Goal: Task Accomplishment & Management: Use online tool/utility

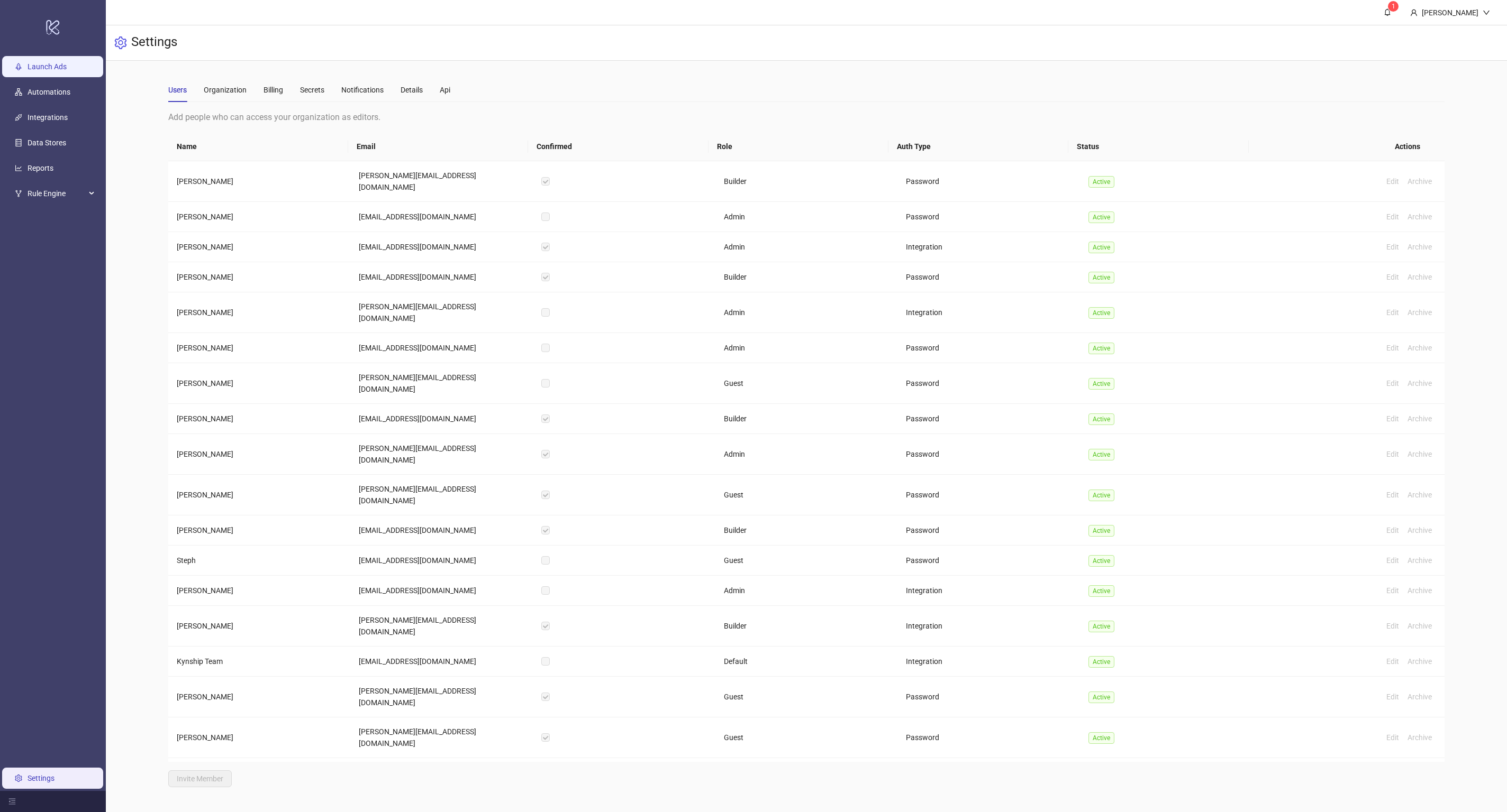
click at [63, 62] on link "Launch Ads" at bounding box center [47, 67] width 39 height 9
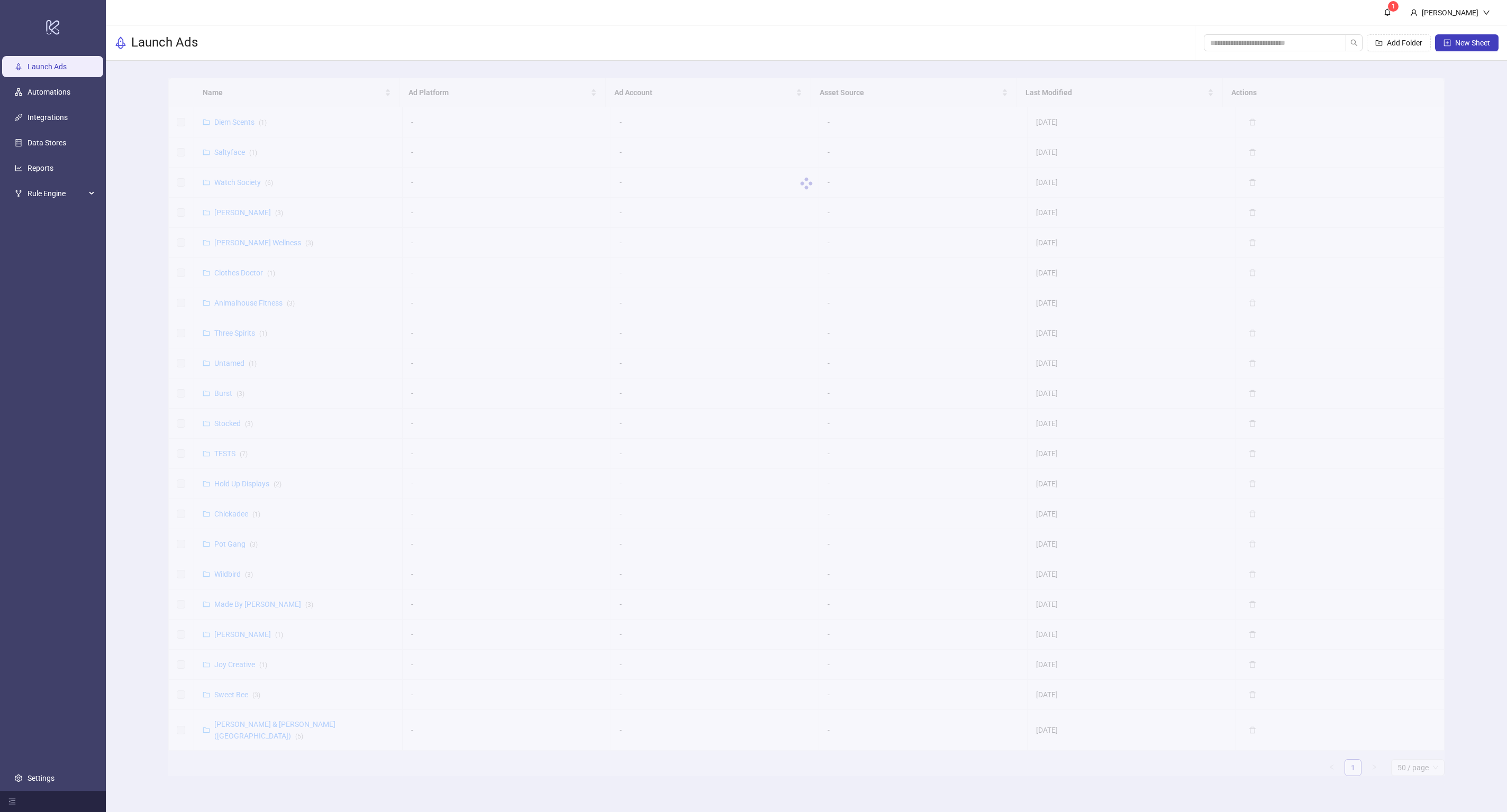
click at [227, 508] on div "Name Ad Platform Ad Account Asset Source Last Modified Actions Diem Scents ( 1 …" at bounding box center [806, 427] width 1276 height 699
click at [232, 513] on div "Name Ad Platform Ad Account Asset Source Last Modified Actions Diem Scents ( 1 …" at bounding box center [806, 427] width 1276 height 699
click at [232, 512] on link "Chickadee ( 1 )" at bounding box center [237, 514] width 46 height 9
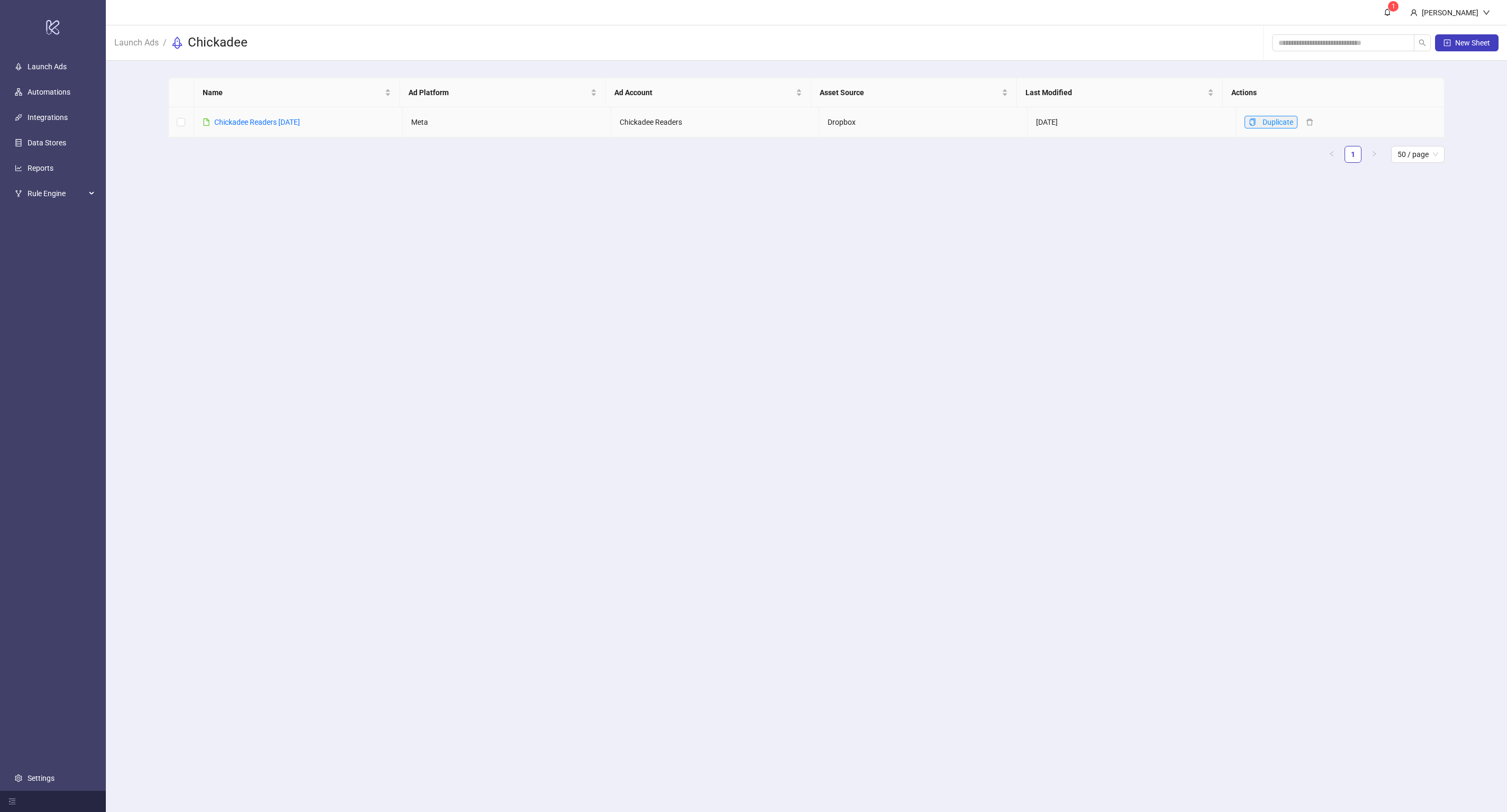
click at [1249, 124] on icon "copy" at bounding box center [1252, 122] width 6 height 8
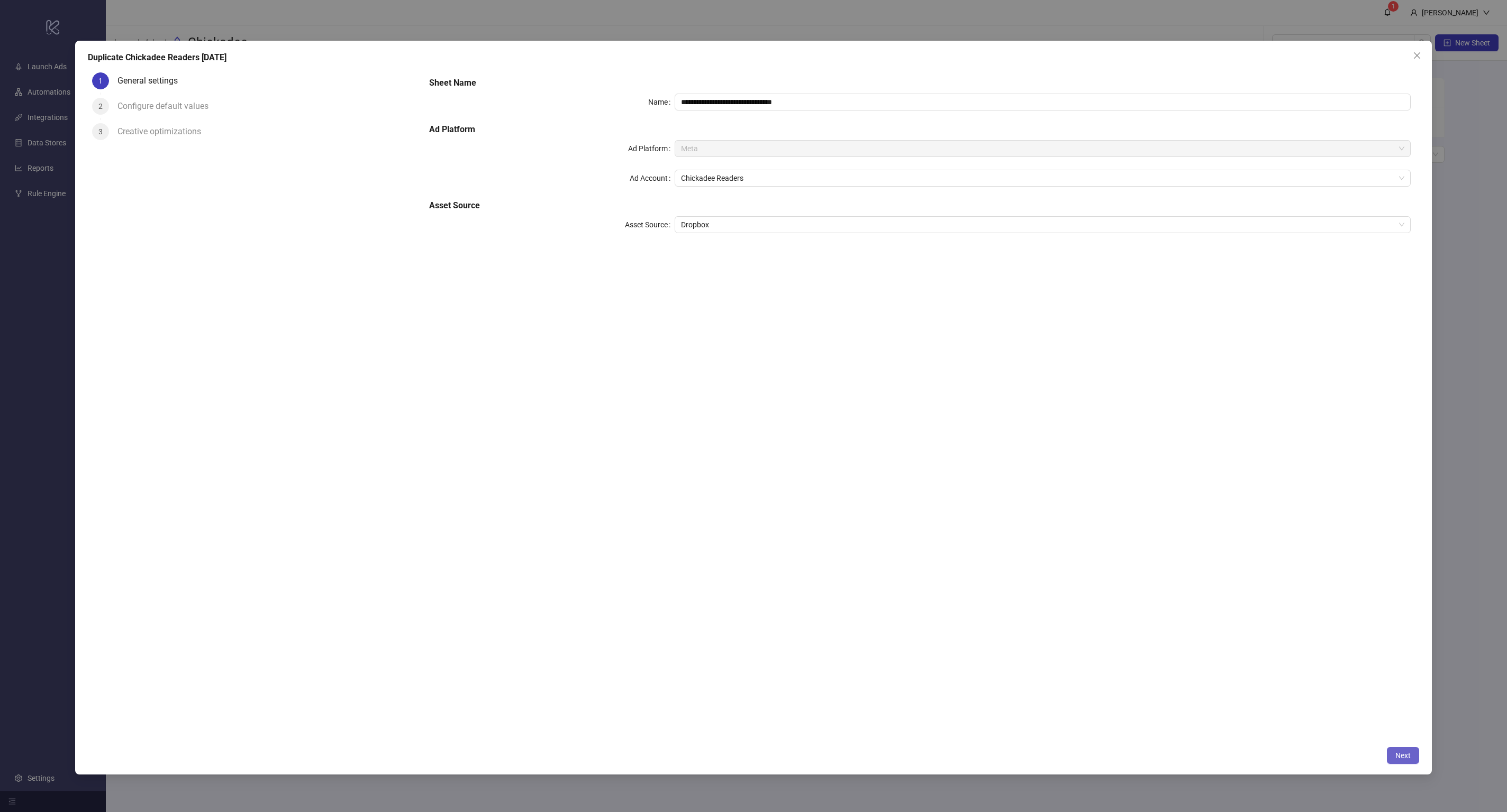
click at [1406, 752] on span "Next" at bounding box center [1402, 756] width 16 height 9
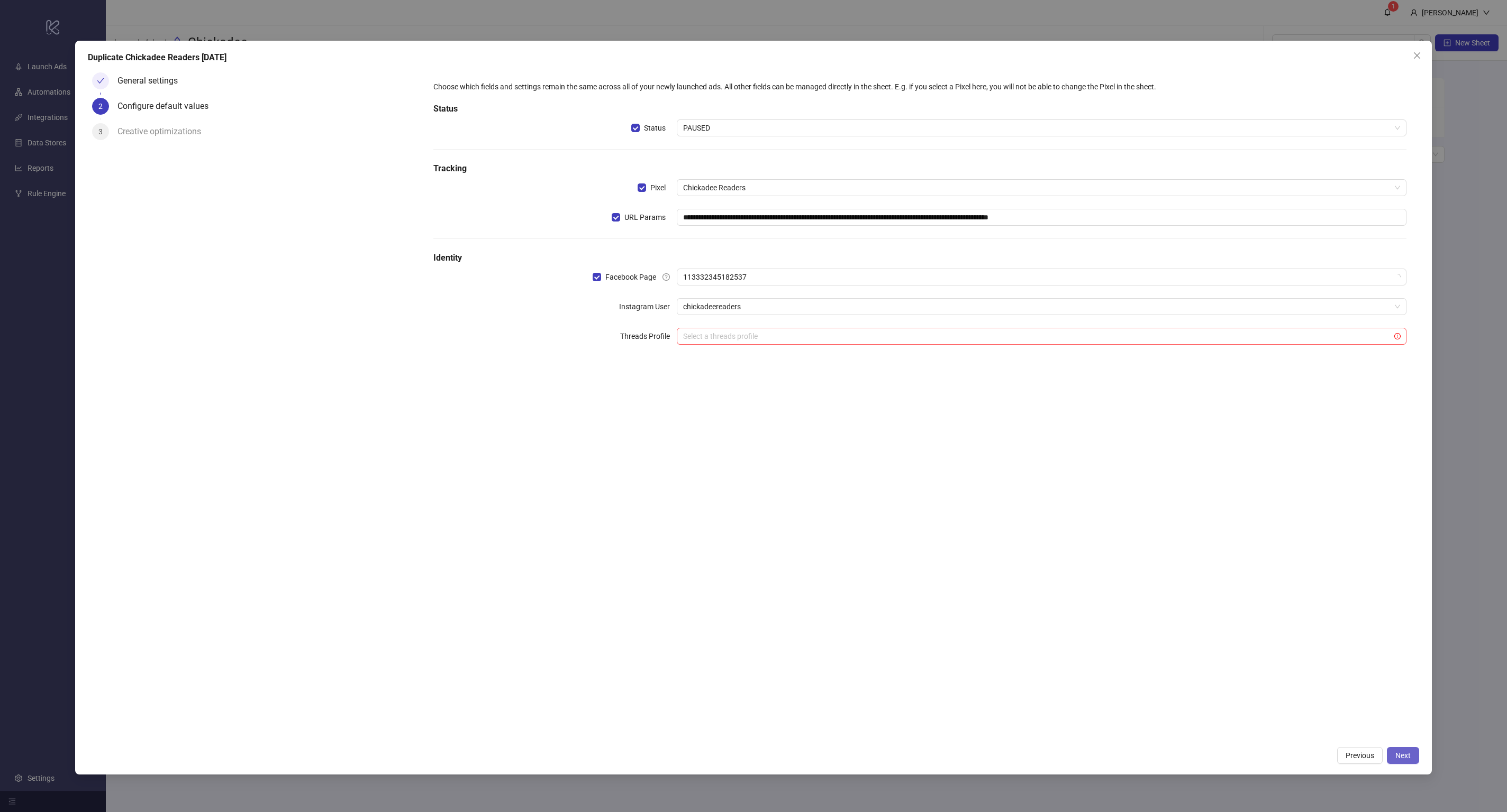
click at [1390, 747] on button "Next" at bounding box center [1402, 756] width 32 height 17
